Goal: Ask a question

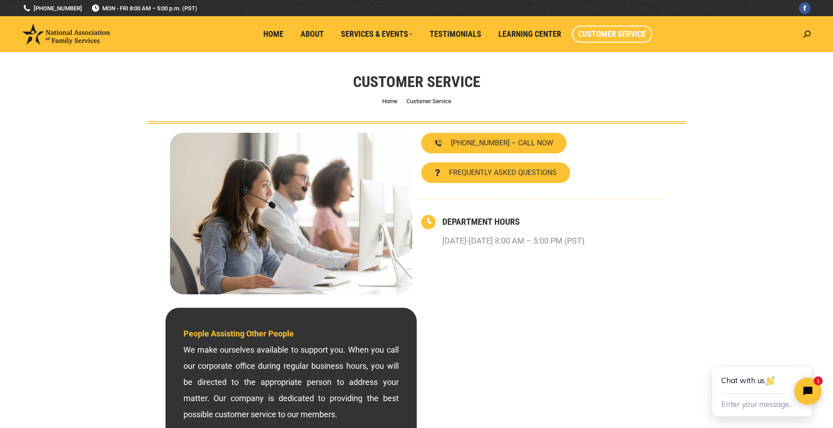
click at [639, 245] on div "DEPARTMENT HOURS Monday-Friday 8:00 AM – 5:00 PM (PST)" at bounding box center [552, 232] width 221 height 34
click at [276, 42] on link "Home" at bounding box center [273, 34] width 33 height 17
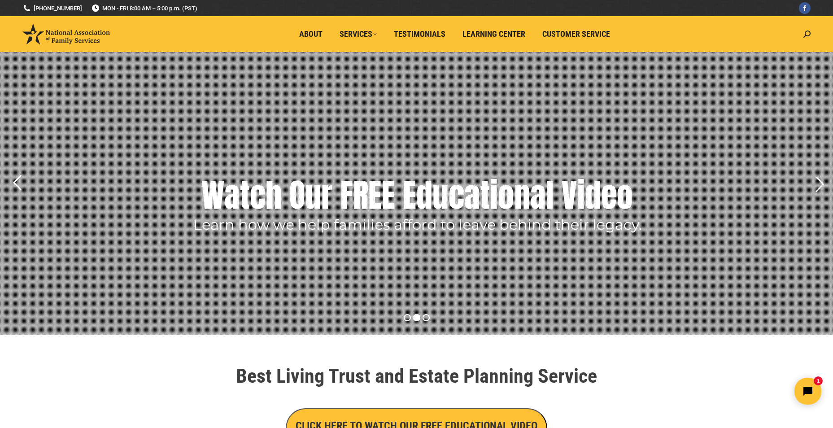
click at [165, 378] on div "Best Living Trust and Estate Planning Service CLICK HERE TO WATCH OUR FREE EDUC…" at bounding box center [416, 406] width 511 height 91
click at [652, 388] on div "Best Living Trust and Estate Planning Service CLICK HERE TO WATCH OUR FREE EDUC…" at bounding box center [416, 406] width 511 height 91
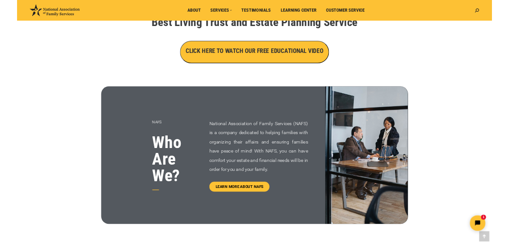
scroll to position [269, 0]
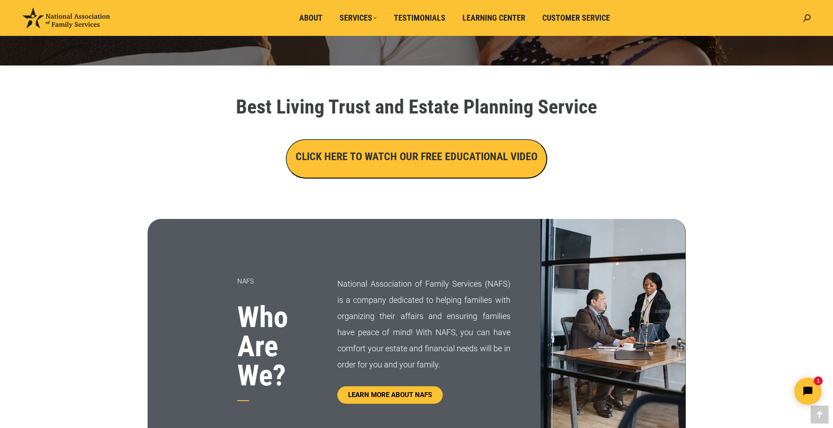
click at [428, 156] on h3 "CLICK HERE TO WATCH OUR FREE EDUCATIONAL VIDEO" at bounding box center [417, 156] width 242 height 15
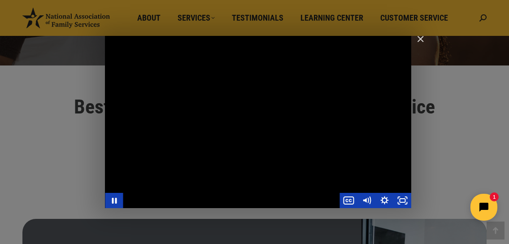
click at [240, 189] on div "Main Video - Full Webinar (Emma) Landon V1.4" at bounding box center [258, 122] width 306 height 172
click at [253, 139] on div "Main Video - Full Webinar (Emma) Landon V1.4" at bounding box center [258, 122] width 306 height 172
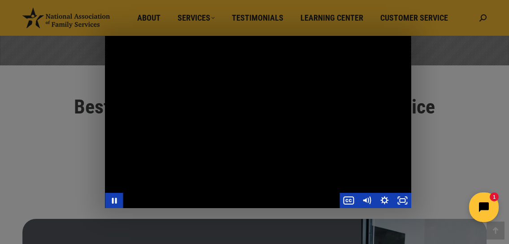
click at [489, 208] on icon "Open chat widget" at bounding box center [489, 207] width 8 height 8
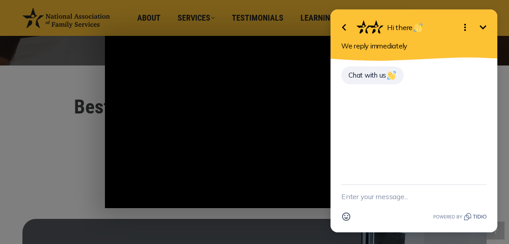
click at [483, 22] on icon "Minimize" at bounding box center [483, 27] width 11 height 11
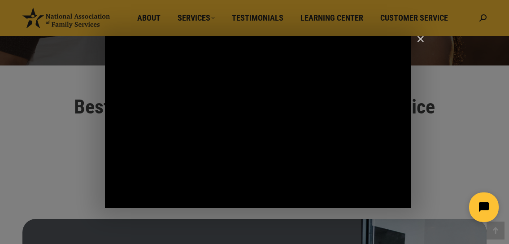
click at [481, 213] on button "Open chat widget" at bounding box center [484, 207] width 30 height 30
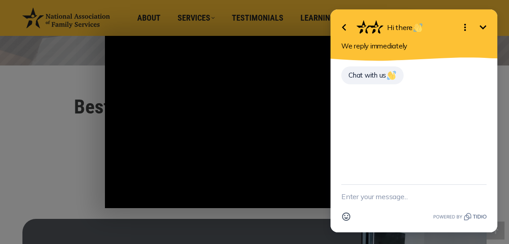
click at [385, 197] on textarea "New message" at bounding box center [413, 196] width 145 height 23
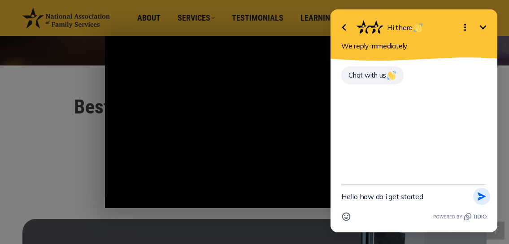
type textarea "Hello how do i get started"
click at [479, 198] on icon "button" at bounding box center [482, 196] width 8 height 8
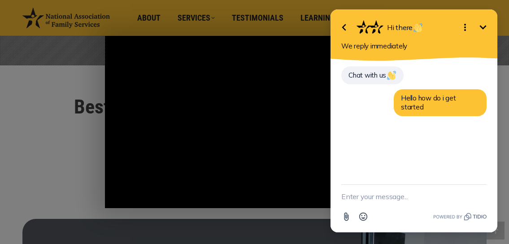
click at [486, 20] on button "Minimize" at bounding box center [483, 27] width 18 height 18
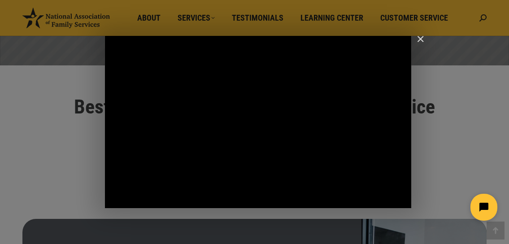
drag, startPoint x: 421, startPoint y: 195, endPoint x: 392, endPoint y: 198, distance: 29.4
click html
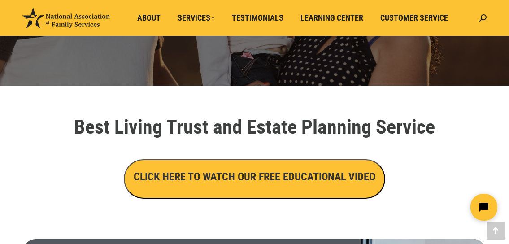
scroll to position [179, 0]
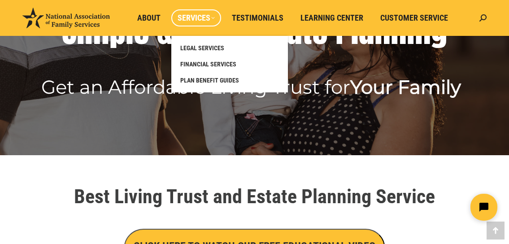
click at [206, 15] on span "Services" at bounding box center [196, 18] width 37 height 10
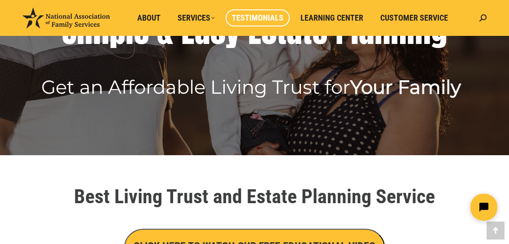
click at [283, 16] on span "Testimonials" at bounding box center [258, 18] width 52 height 10
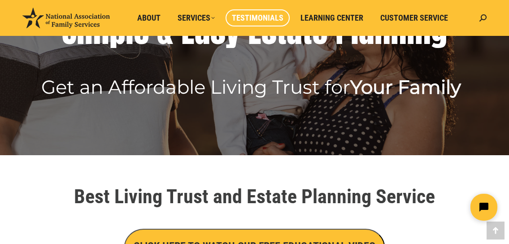
click at [264, 20] on span "Testimonials" at bounding box center [258, 18] width 52 height 10
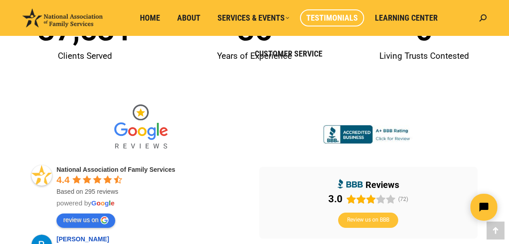
scroll to position [179, 0]
